Goal: Task Accomplishment & Management: Complete application form

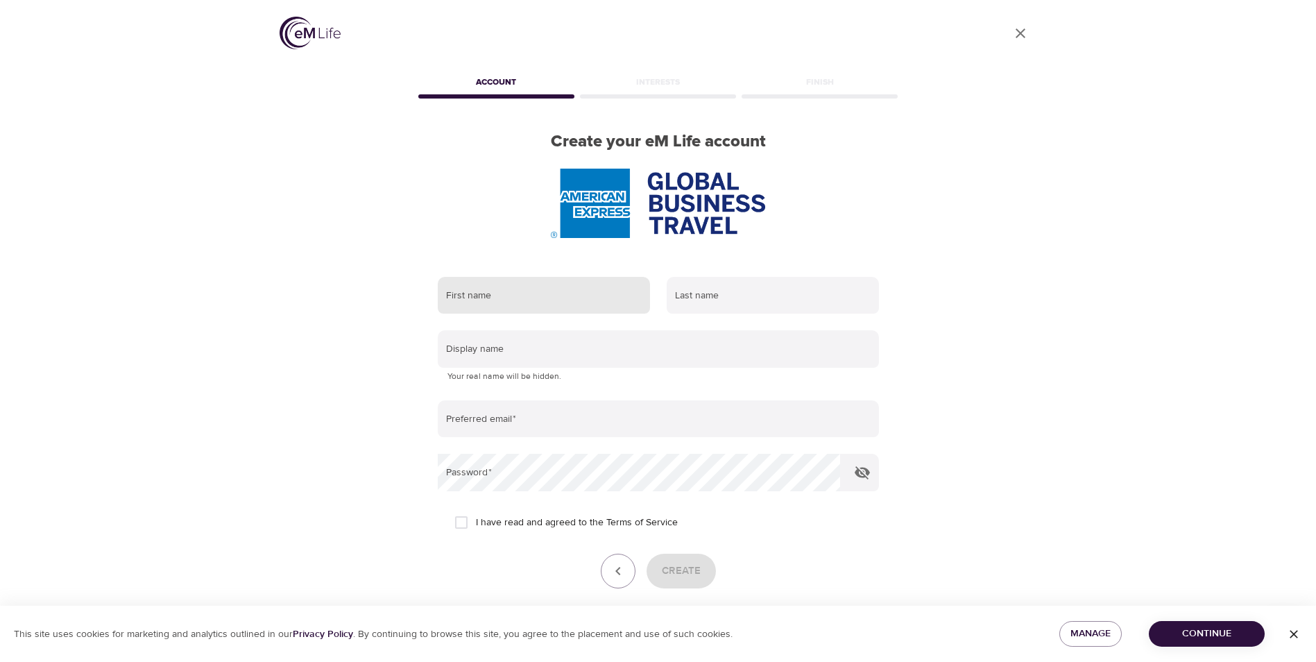
click at [516, 292] on input "text" at bounding box center [544, 295] width 212 height 37
click at [501, 298] on input "text" at bounding box center [544, 295] width 212 height 37
type input "Boneca"
type input "[PERSON_NAME]"
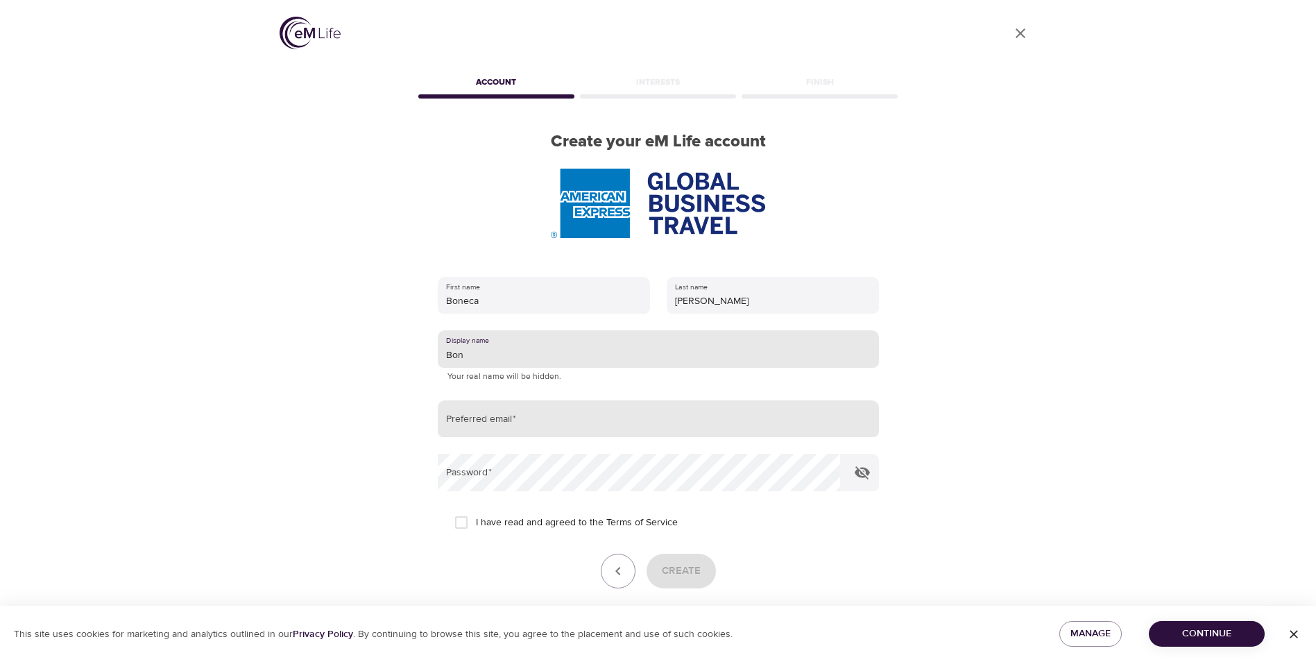
type input "Bon"
click at [489, 298] on input "email" at bounding box center [658, 418] width 441 height 37
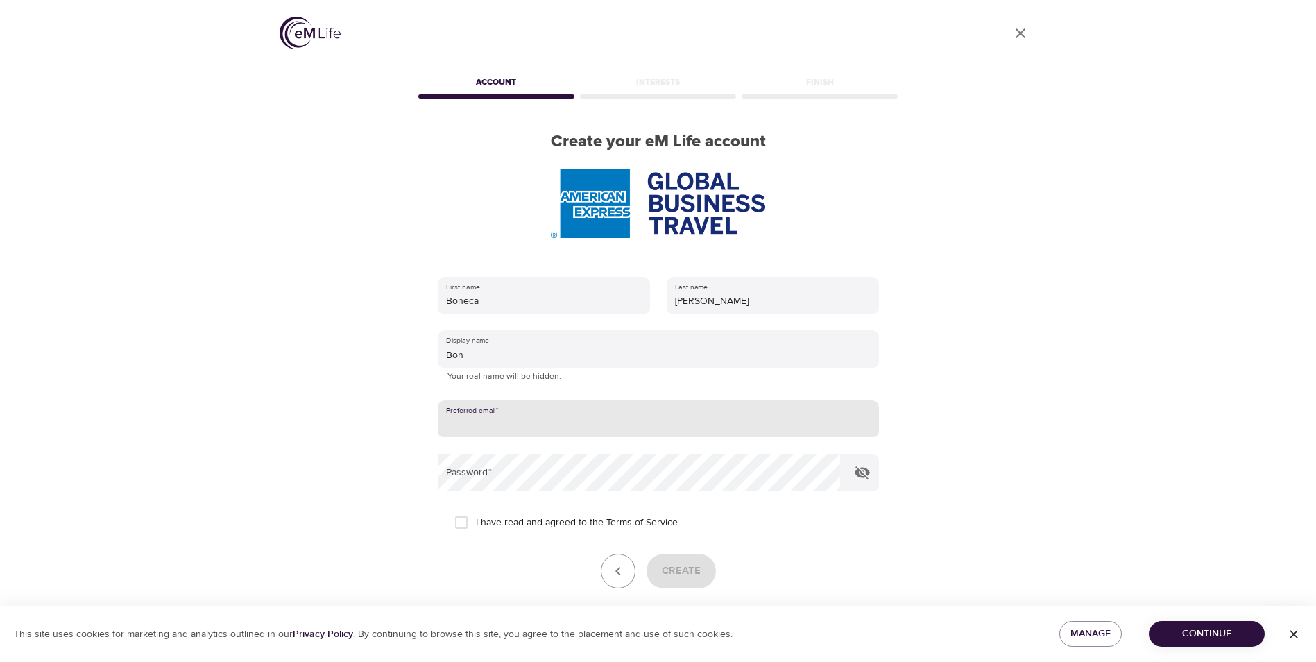
type input "[EMAIL_ADDRESS][PERSON_NAME][DOMAIN_NAME]"
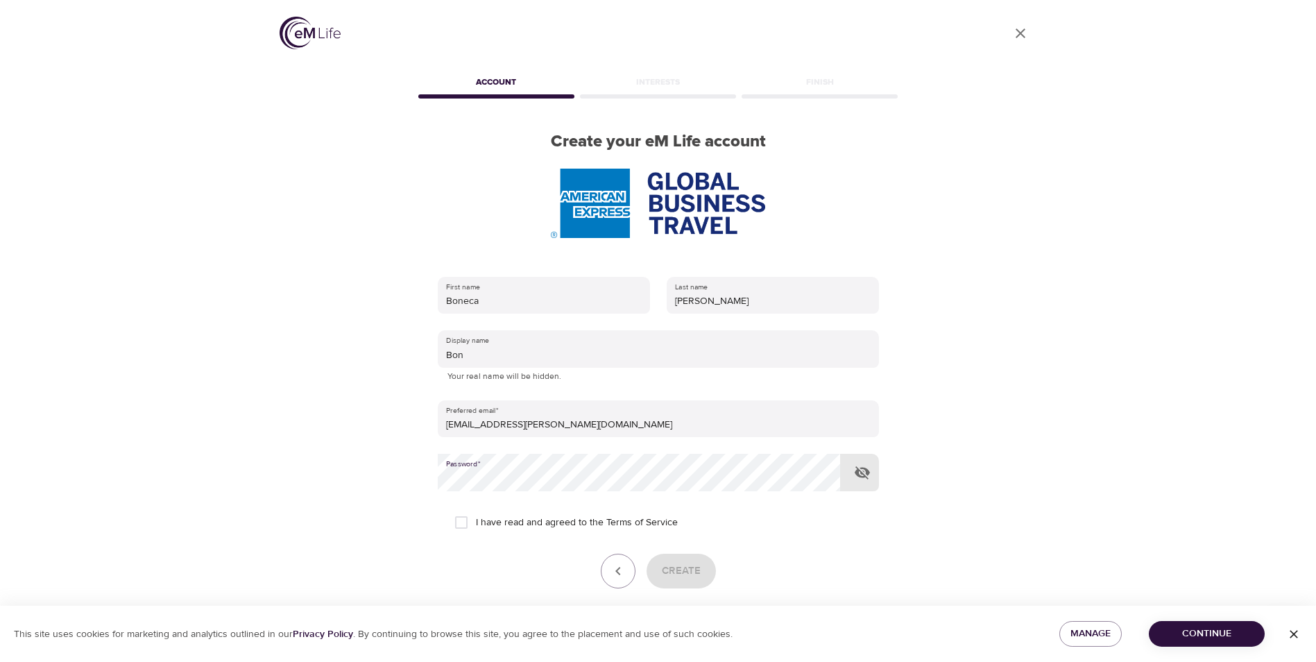
click at [463, 298] on input "I have read and agreed to the Terms of Service" at bounding box center [461, 522] width 29 height 29
checkbox input "true"
click at [644, 298] on icon "button" at bounding box center [1294, 634] width 14 height 14
